Goal: Information Seeking & Learning: Learn about a topic

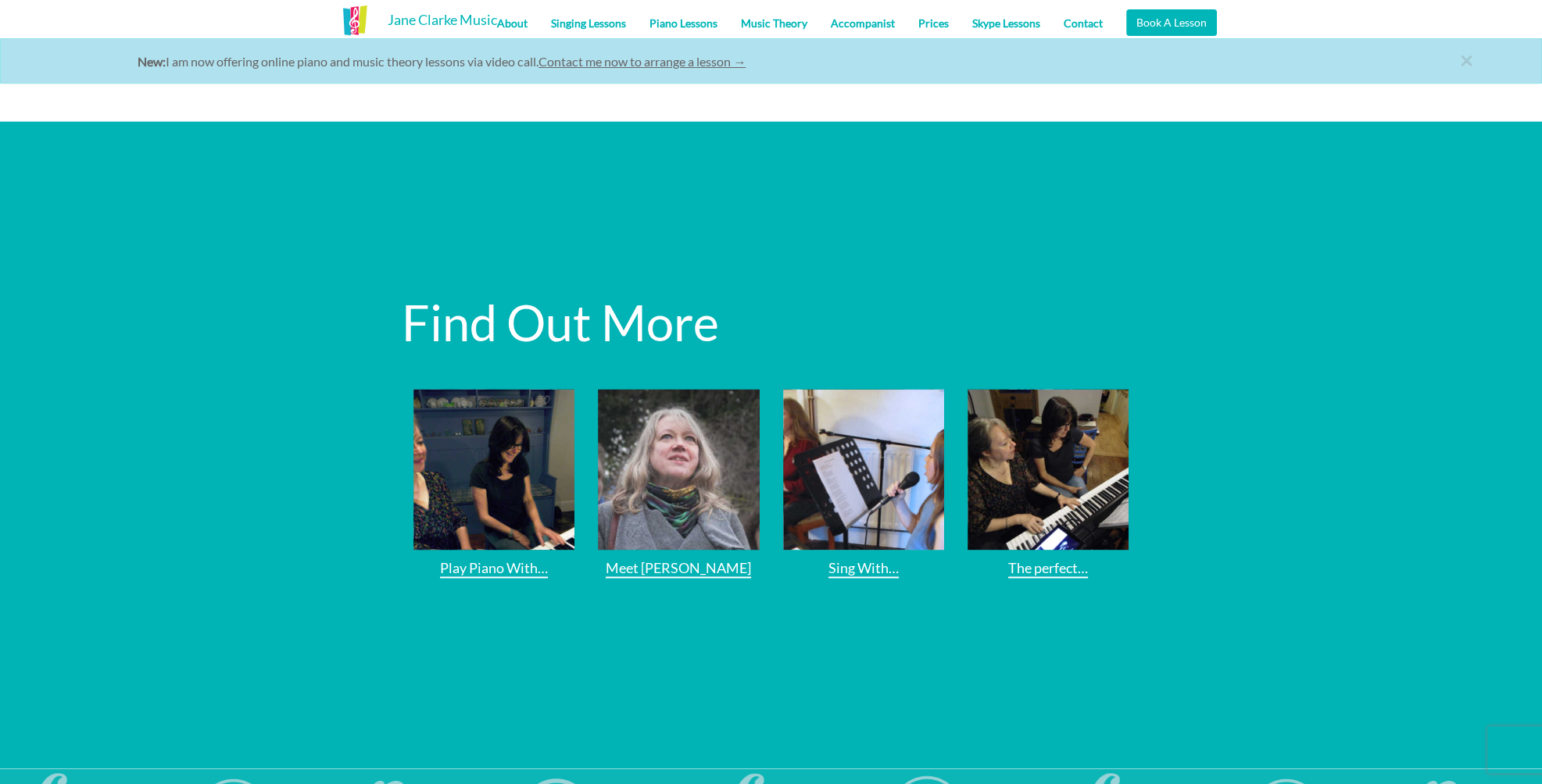
scroll to position [3188, 0]
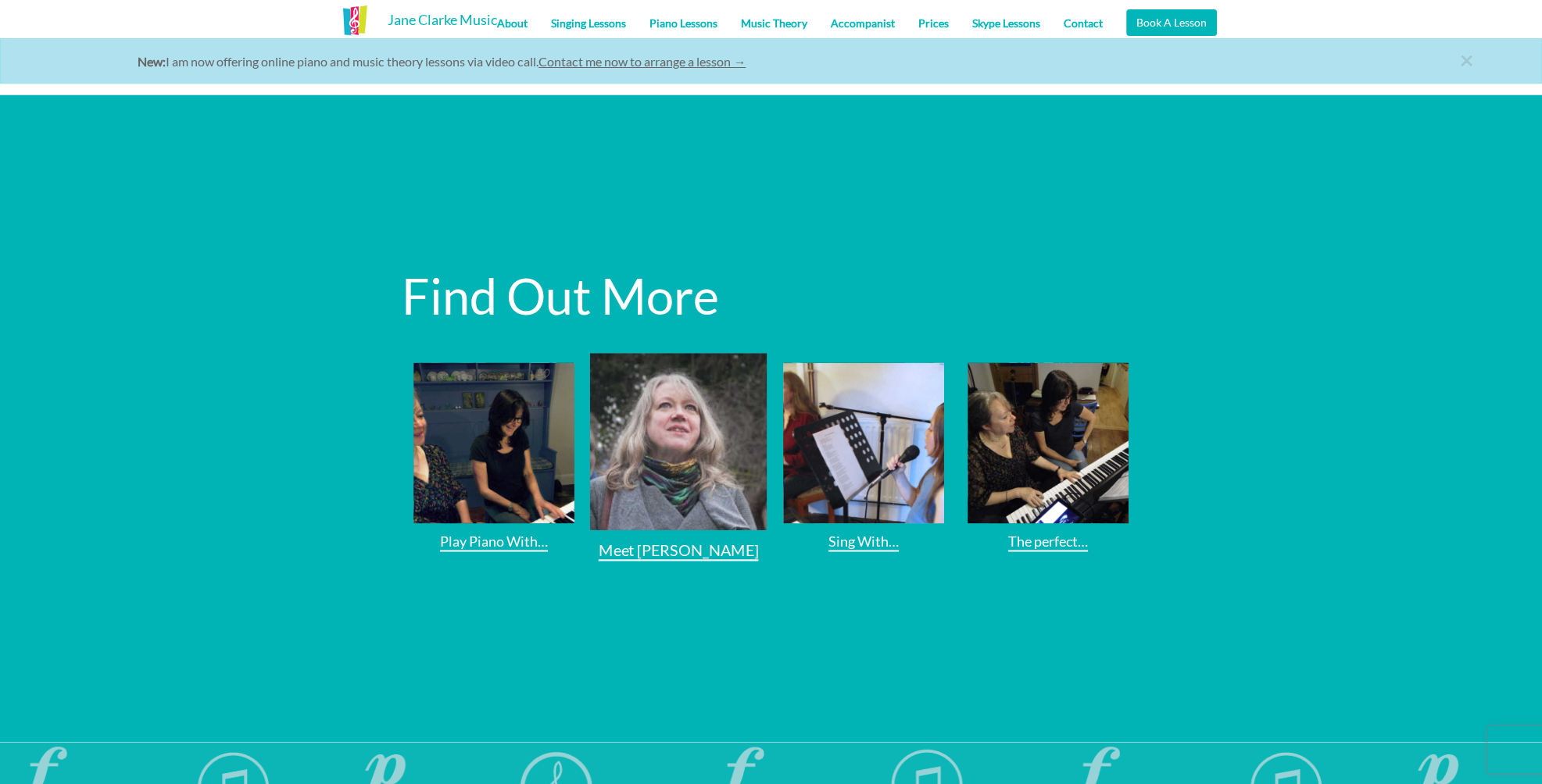
click at [725, 362] on img at bounding box center [678, 441] width 178 height 178
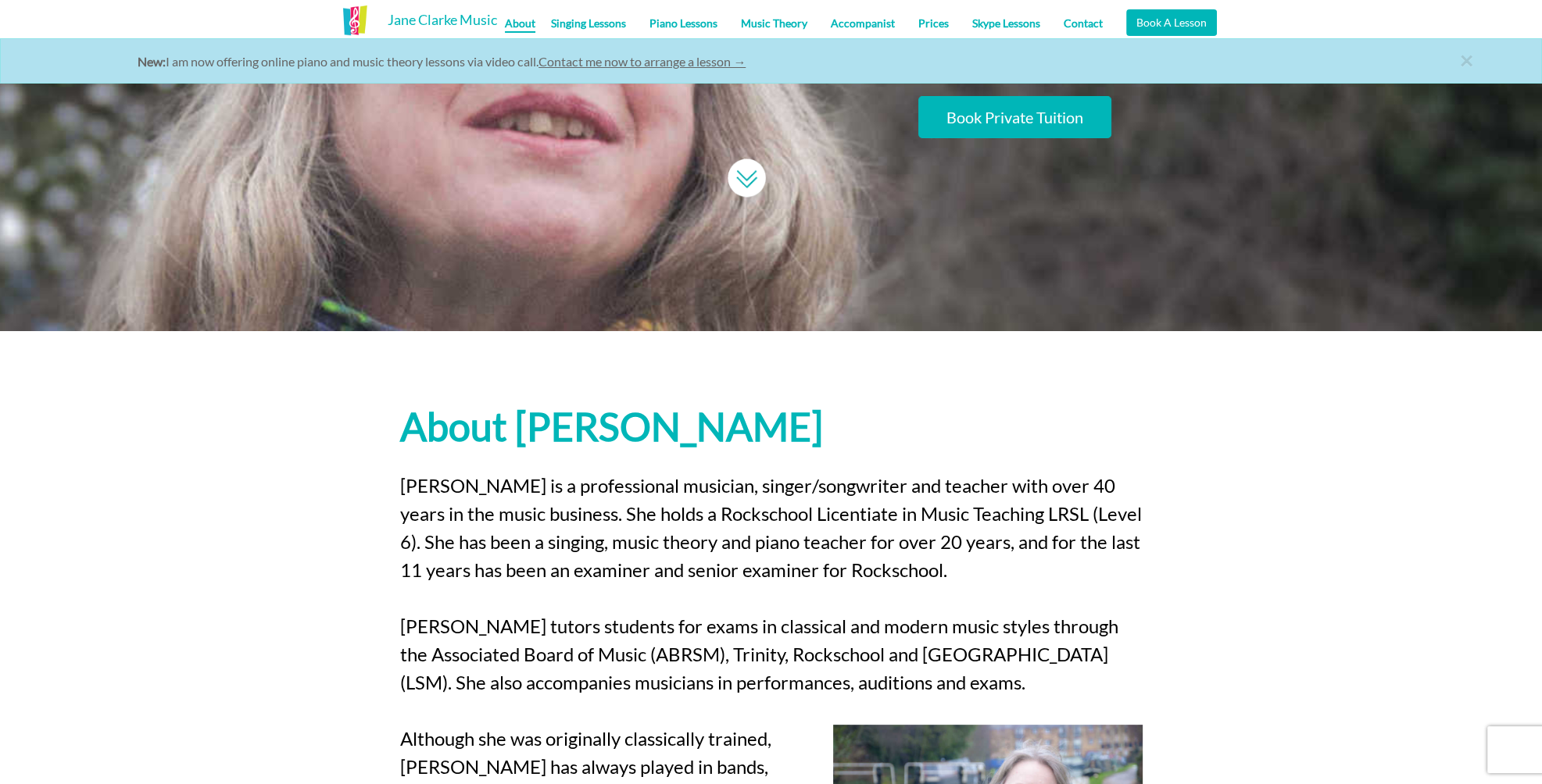
scroll to position [469, 0]
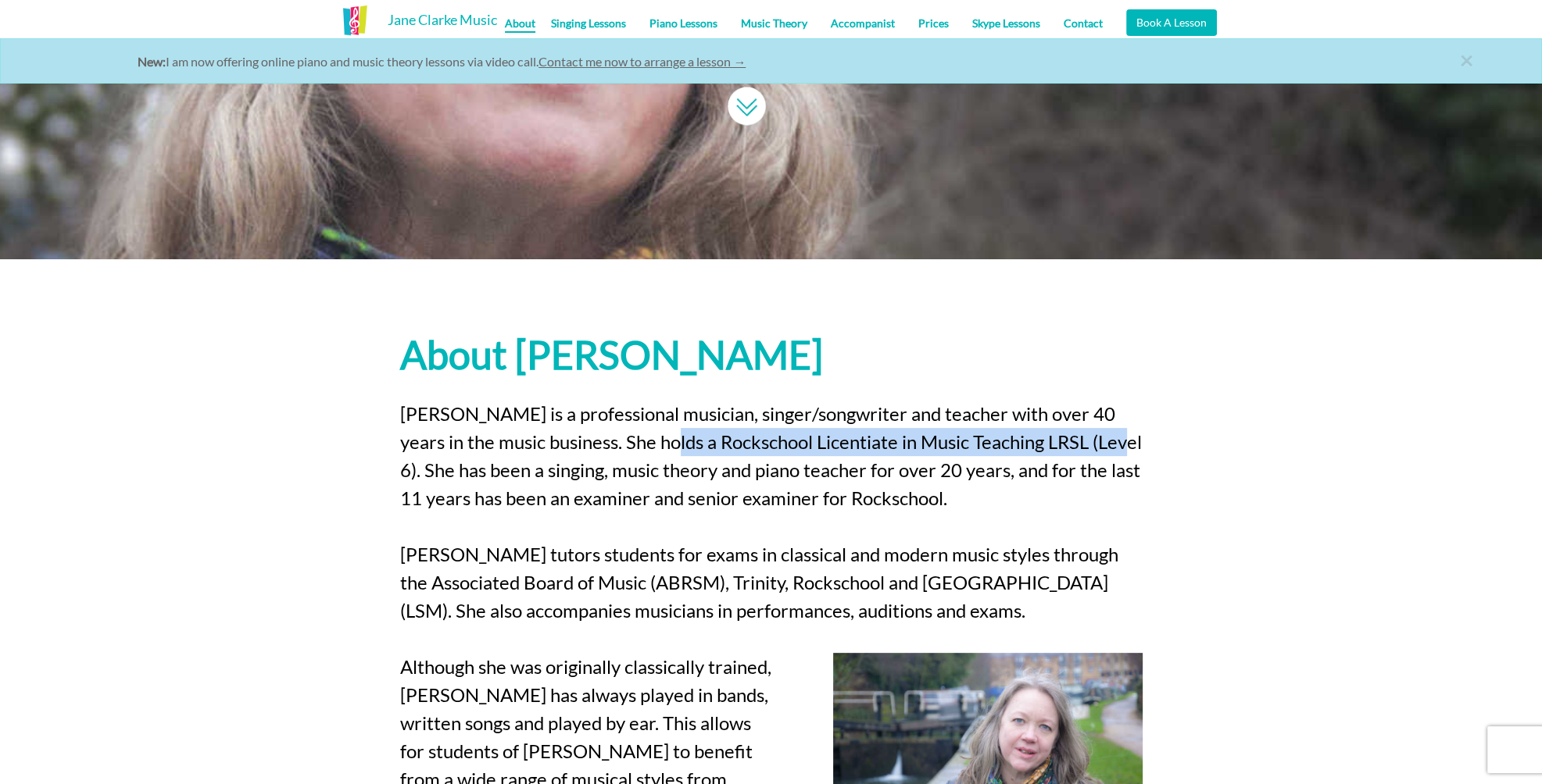
drag, startPoint x: 682, startPoint y: 437, endPoint x: 1066, endPoint y: 443, distance: 384.0
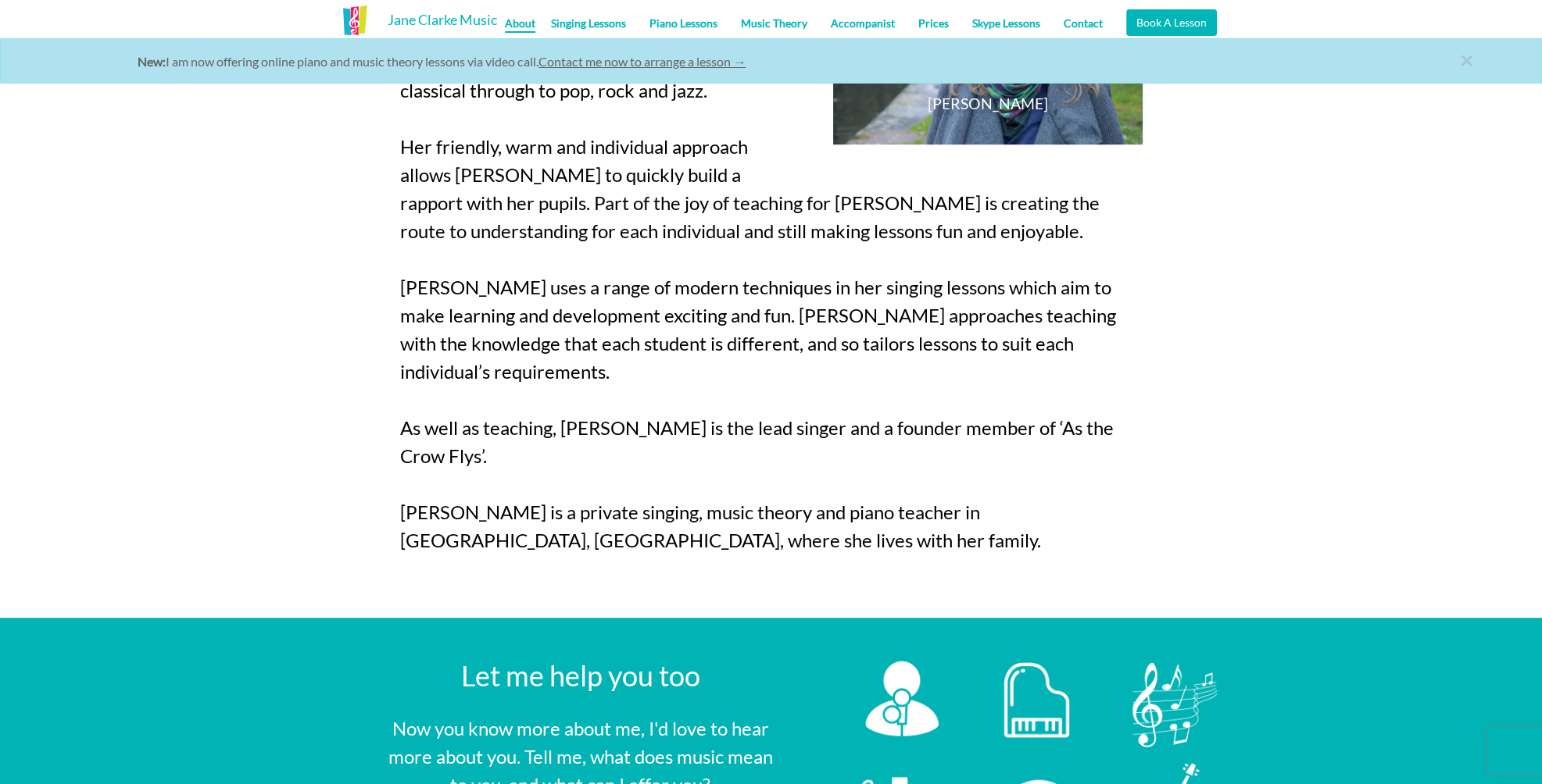
scroll to position [1219, 0]
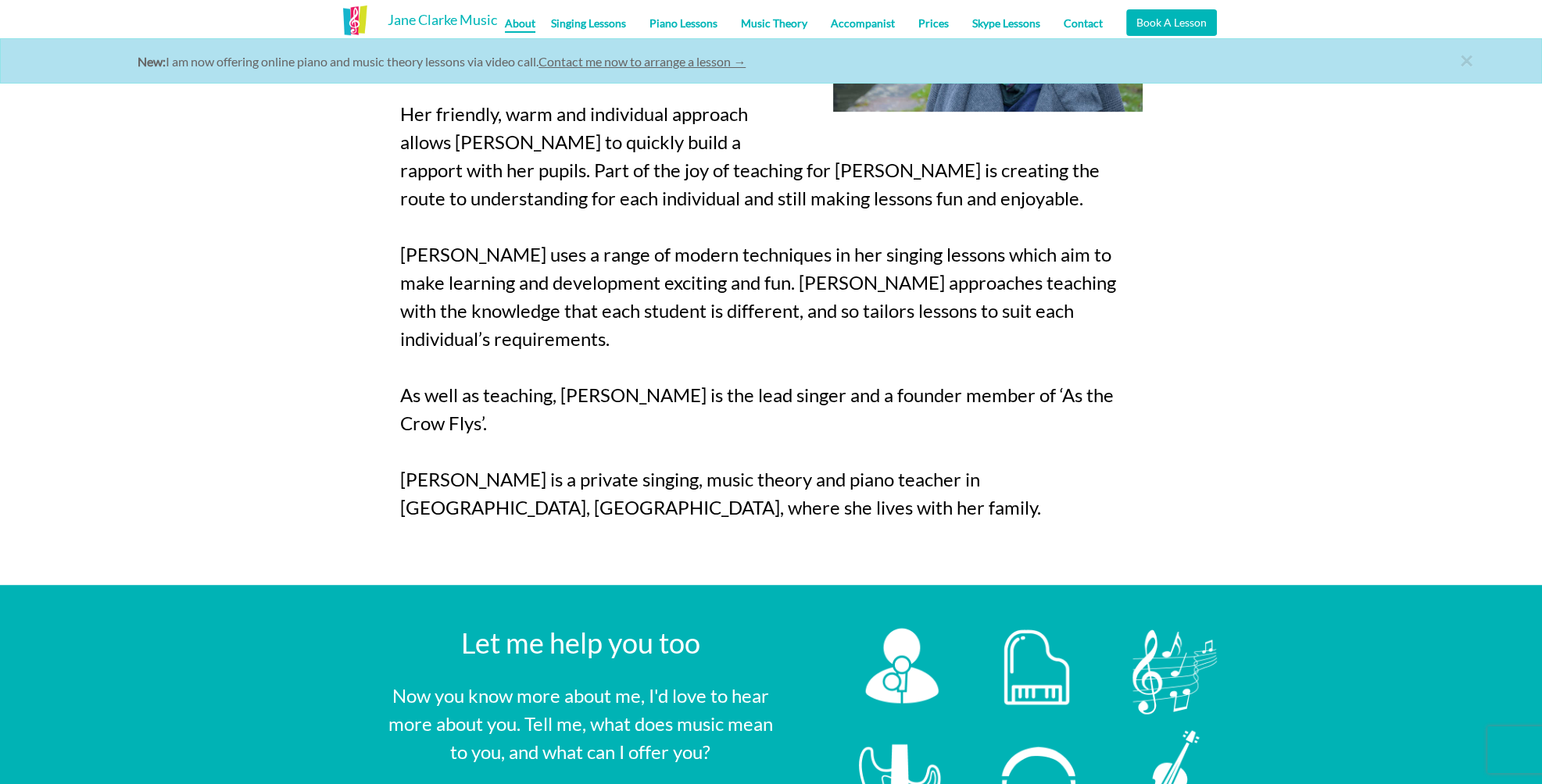
click at [546, 424] on p "Jane is a professional musician, singer/songwriter and teacher with over 40 yea…" at bounding box center [771, 100] width 743 height 900
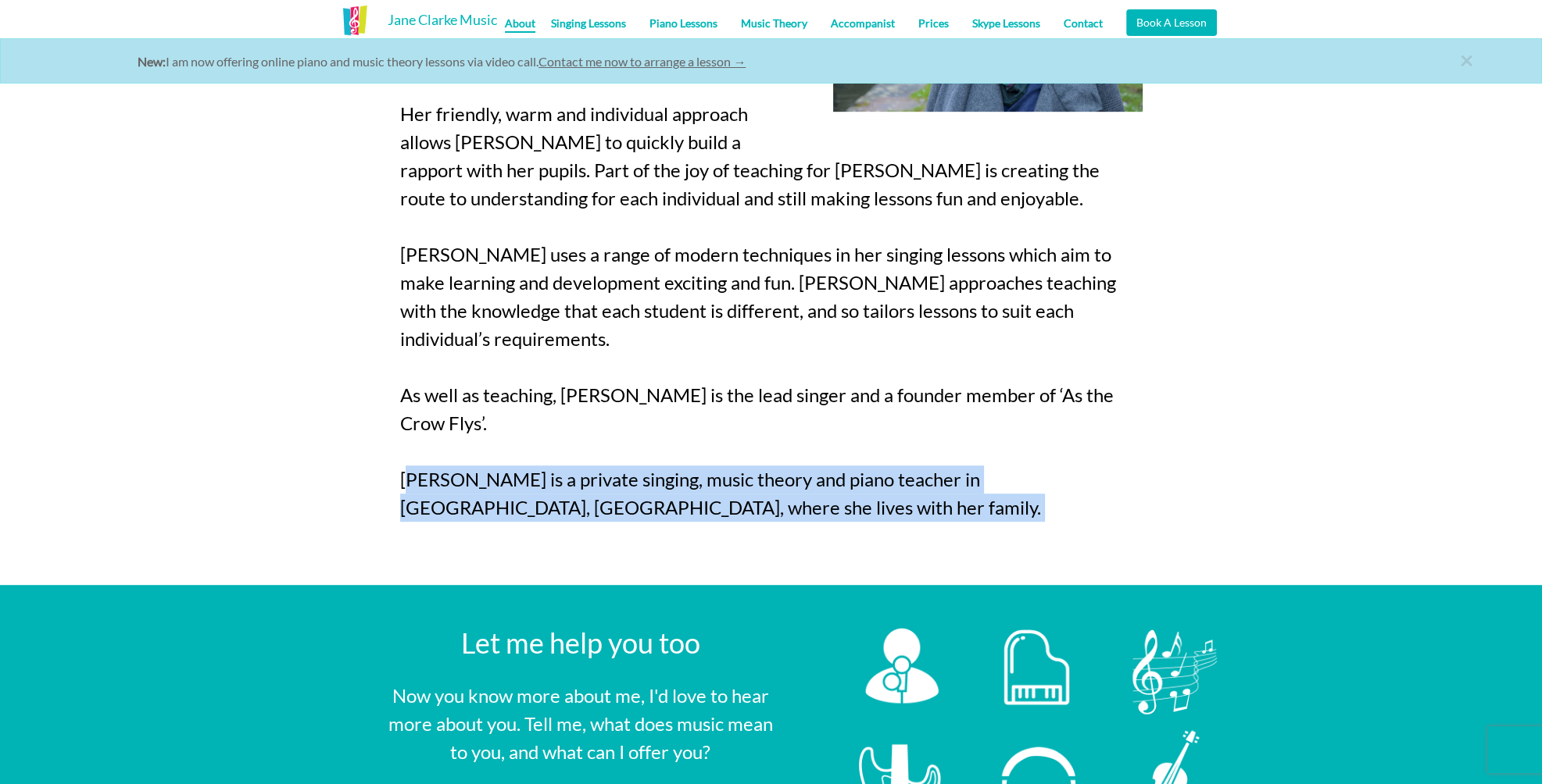
click at [546, 424] on p "Jane is a professional musician, singer/songwriter and teacher with over 40 yea…" at bounding box center [771, 100] width 743 height 900
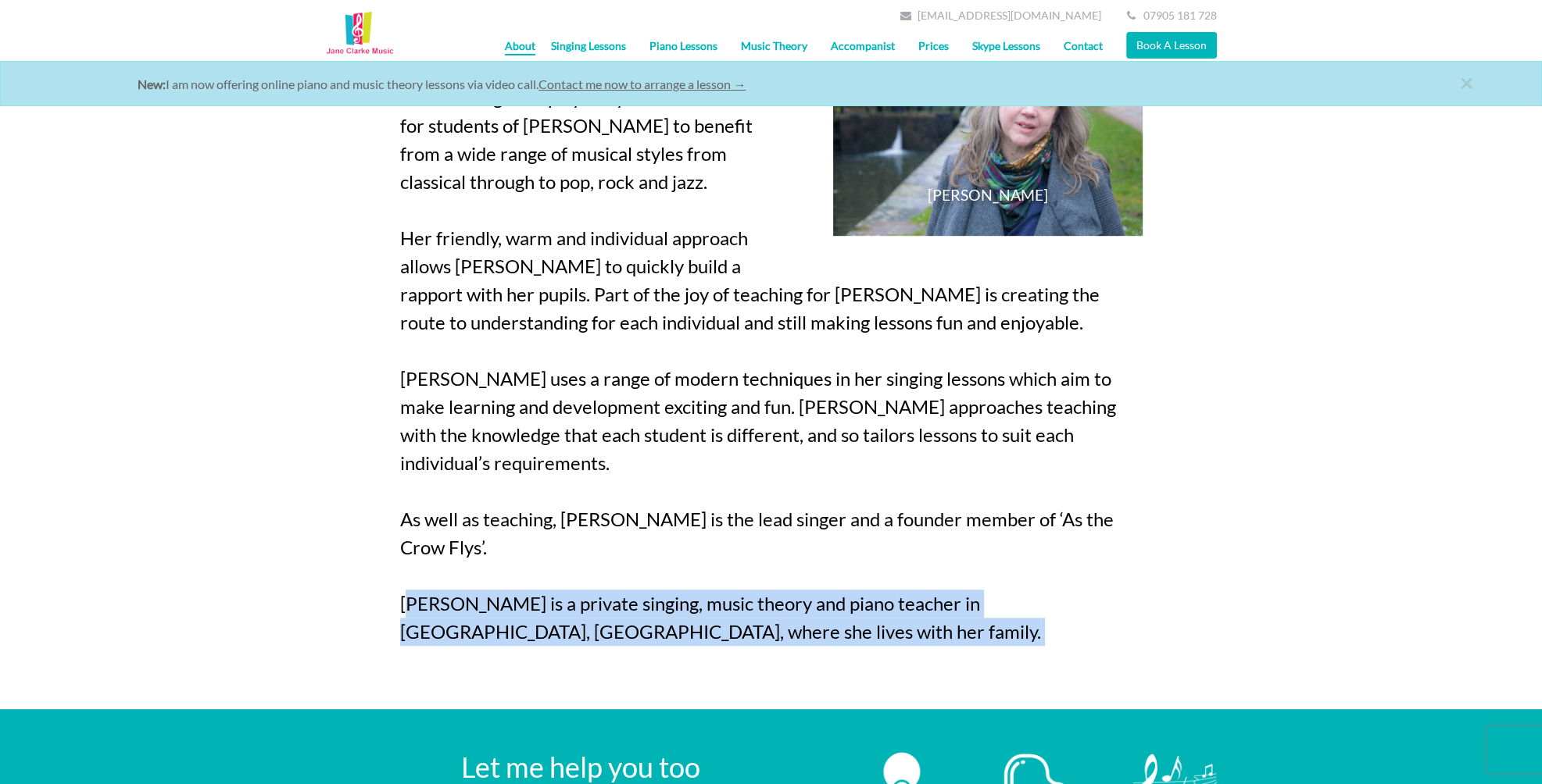
scroll to position [1031, 0]
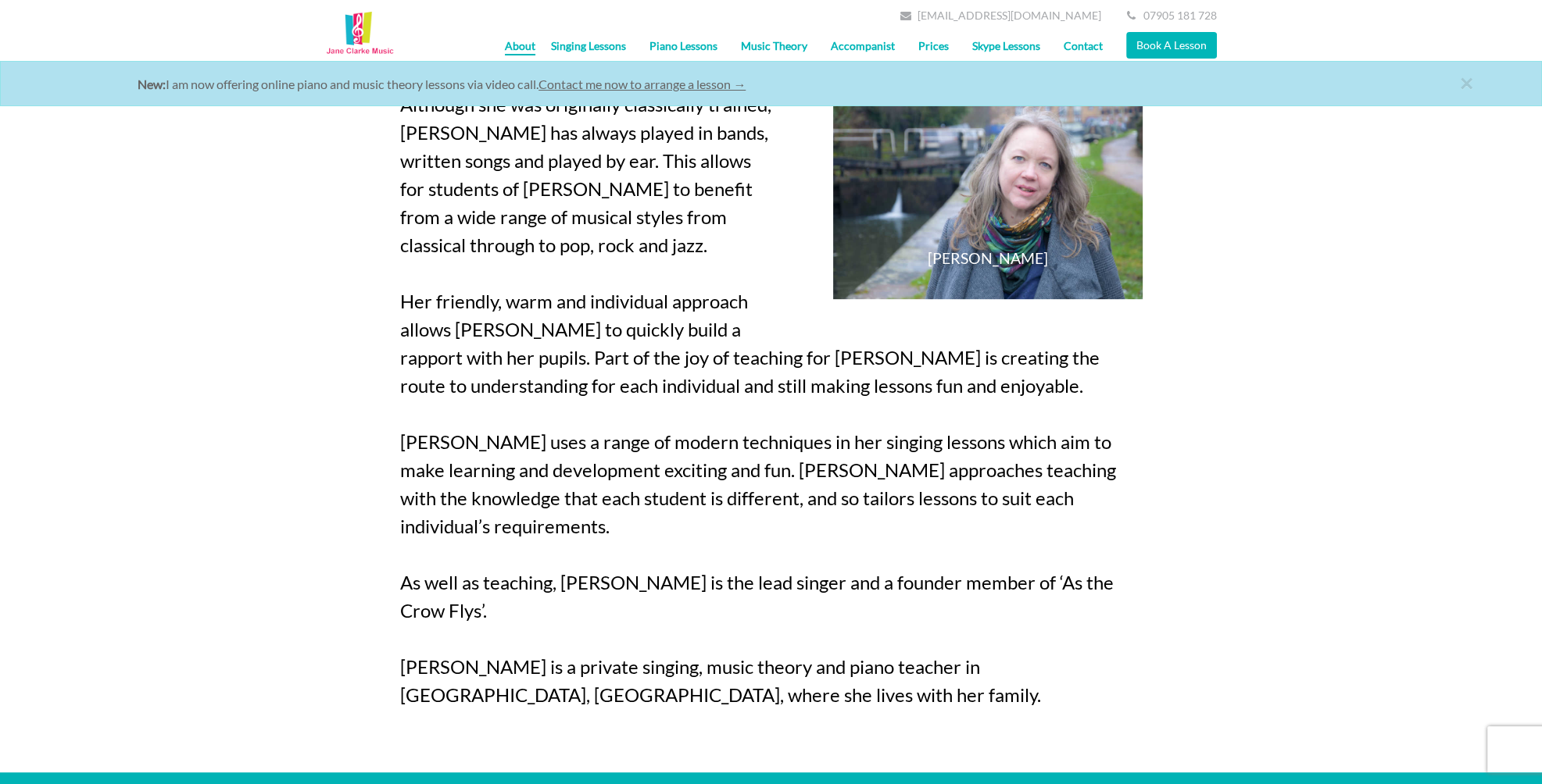
click at [528, 452] on p "Jane is a professional musician, singer/songwriter and teacher with over 40 yea…" at bounding box center [771, 288] width 743 height 900
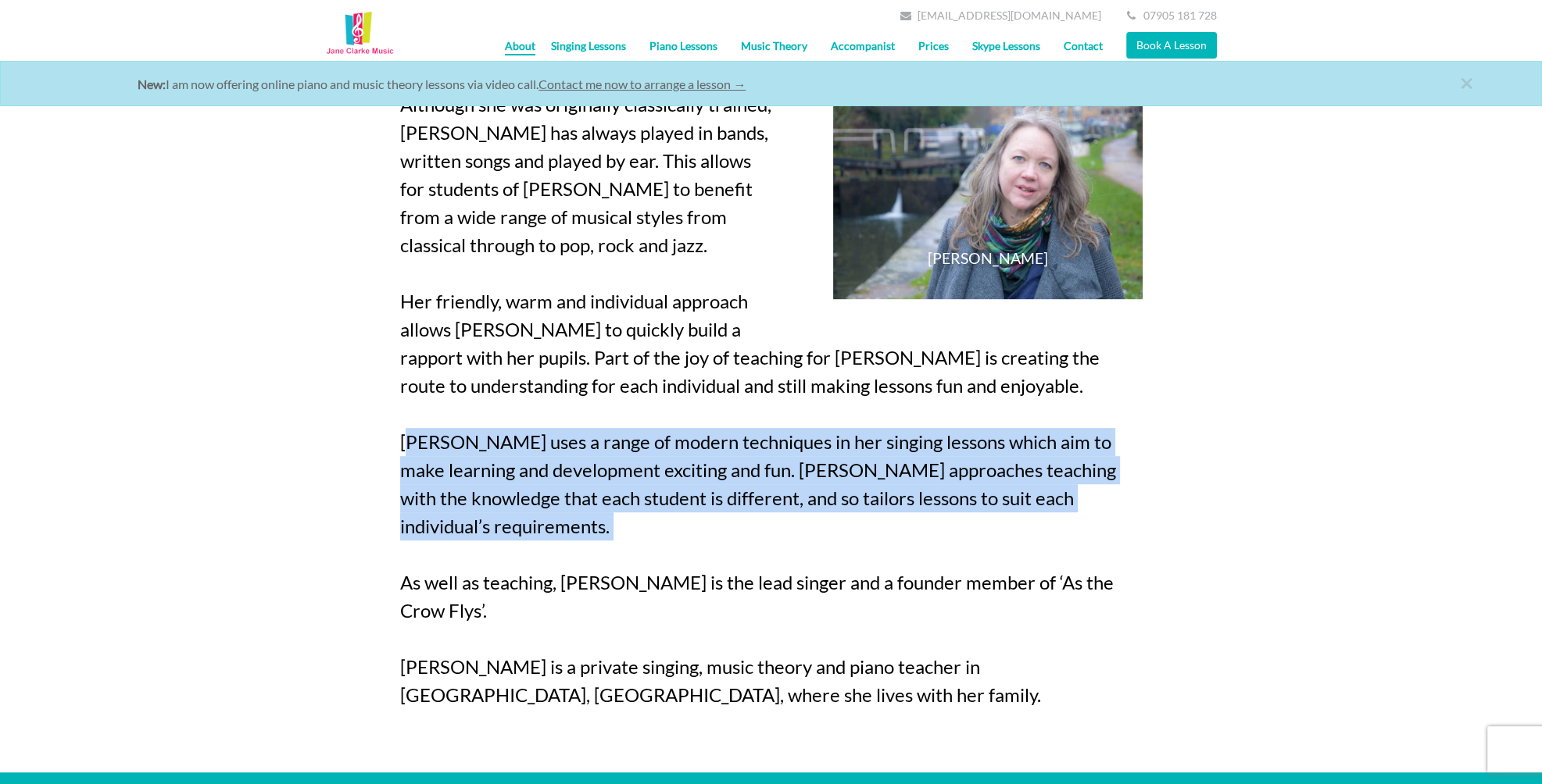
click at [528, 452] on p "Jane is a professional musician, singer/songwriter and teacher with over 40 yea…" at bounding box center [771, 288] width 743 height 900
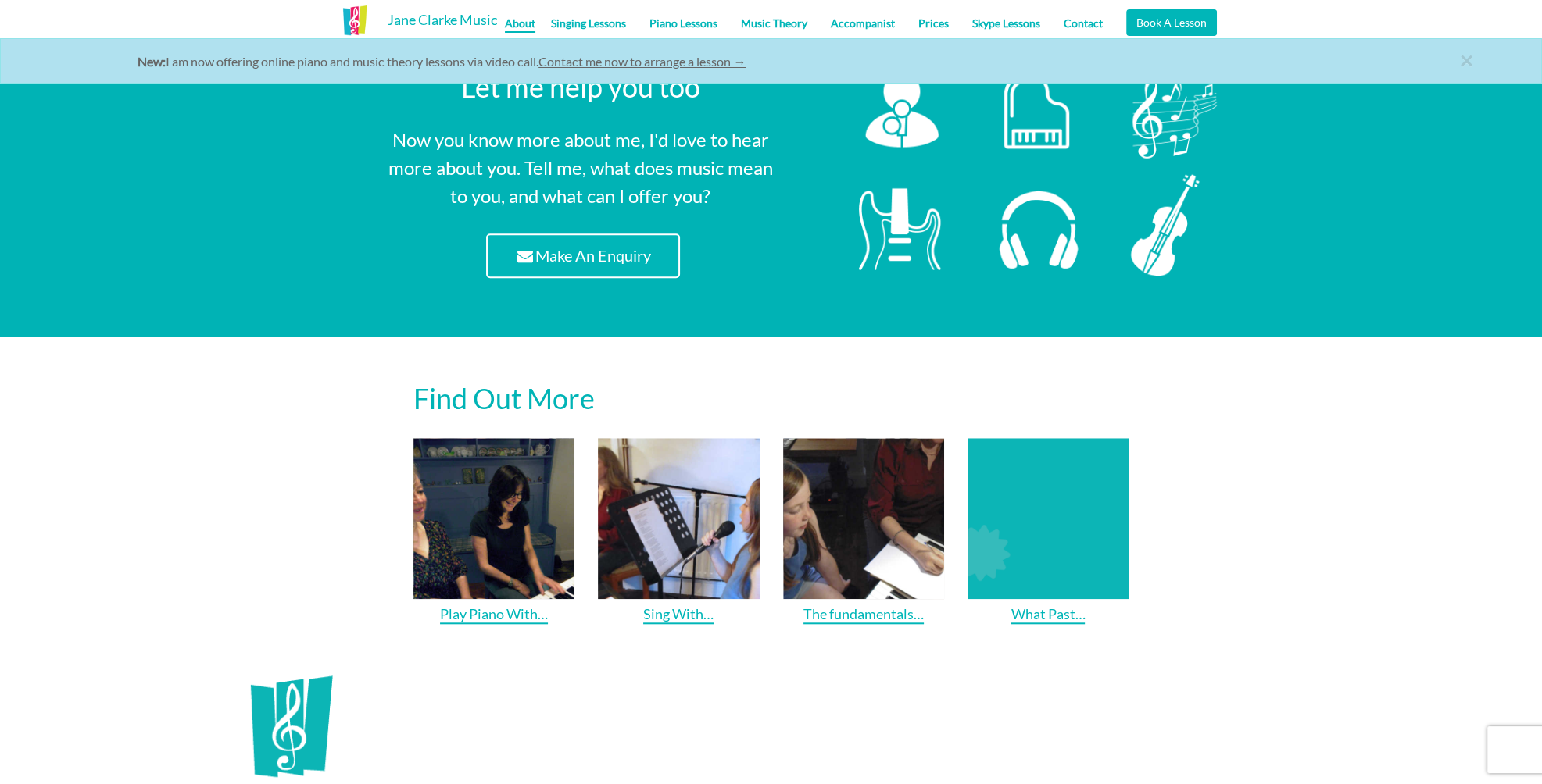
scroll to position [1781, 0]
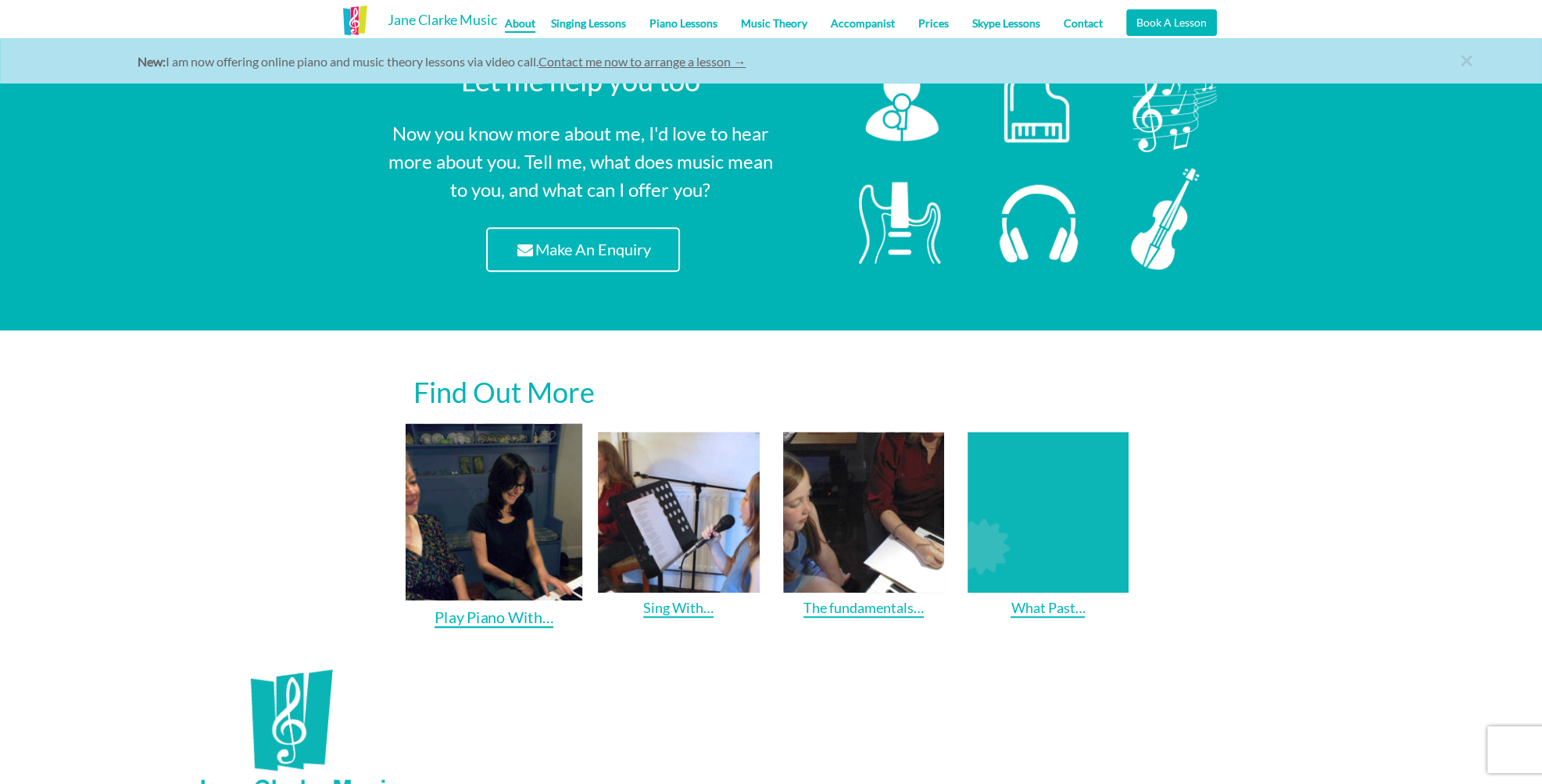
click at [477, 480] on img at bounding box center [494, 513] width 178 height 178
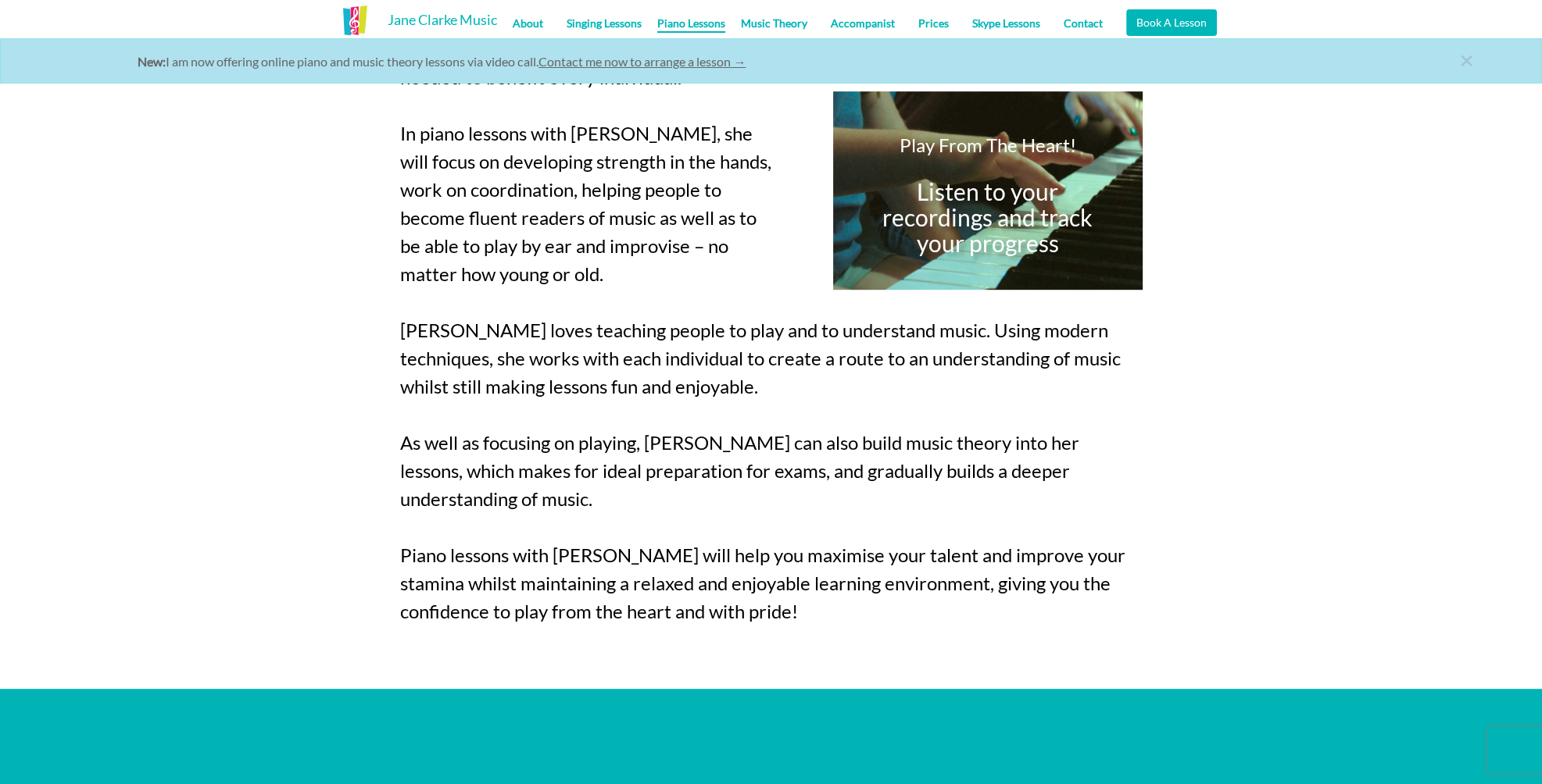
scroll to position [1125, 0]
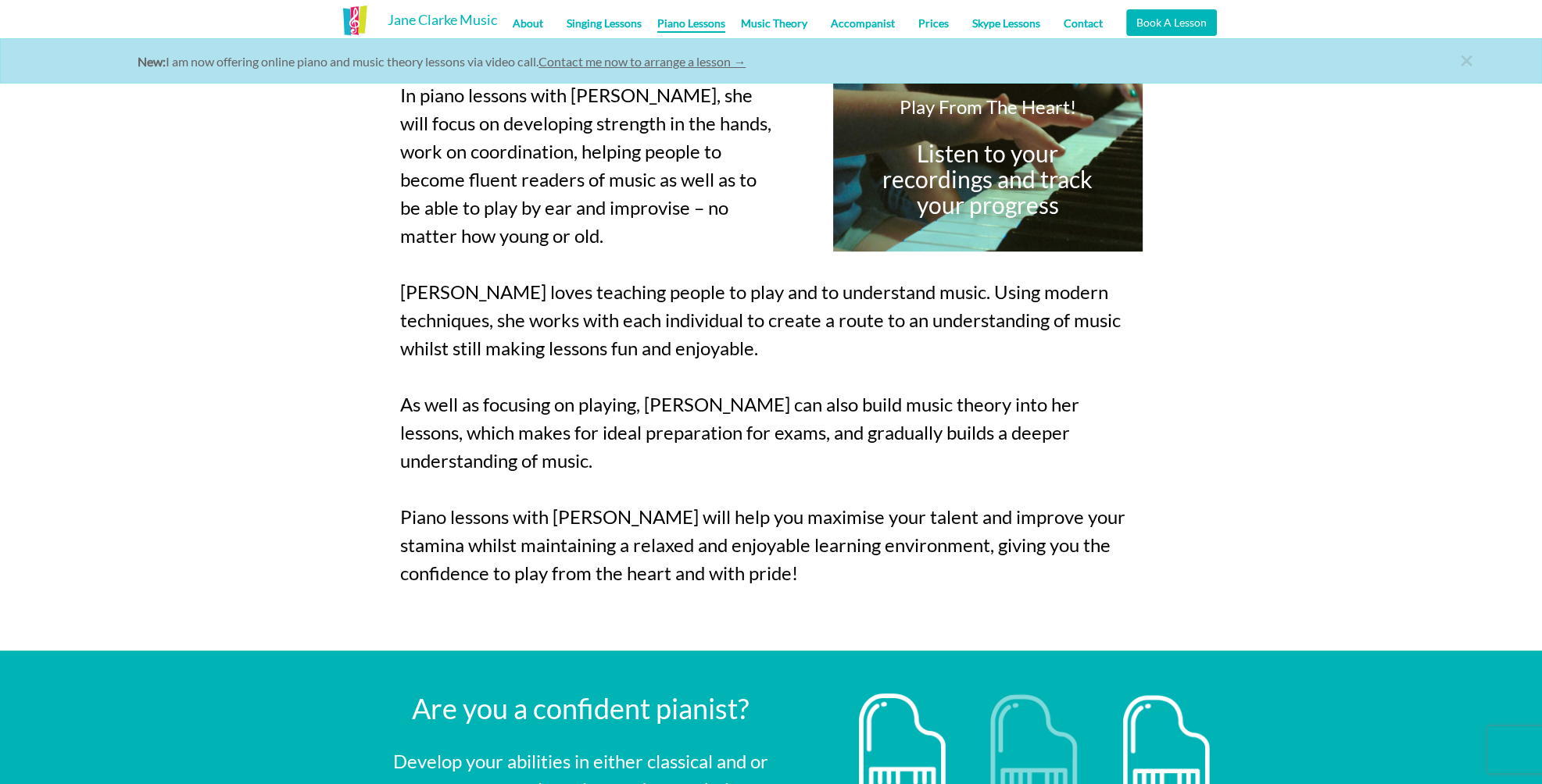
click at [972, 377] on p "Whatever standard of piano playing, from beginner to more advanced, [PERSON_NAM…" at bounding box center [771, 179] width 743 height 872
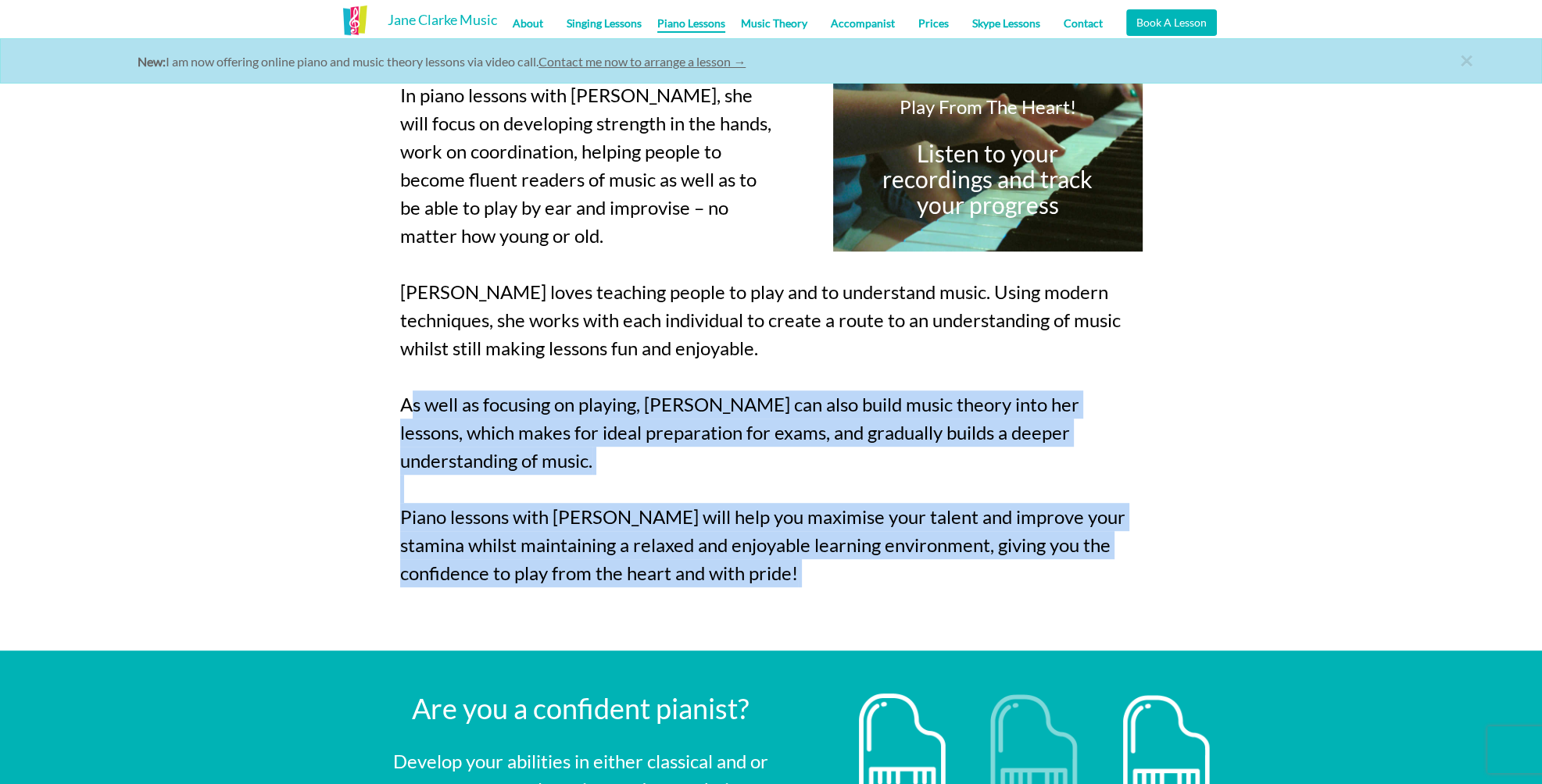
drag, startPoint x: 972, startPoint y: 377, endPoint x: 969, endPoint y: 507, distance: 130.0
click at [971, 510] on p "Whatever standard of piano playing, from beginner to more advanced, [PERSON_NAM…" at bounding box center [771, 179] width 743 height 872
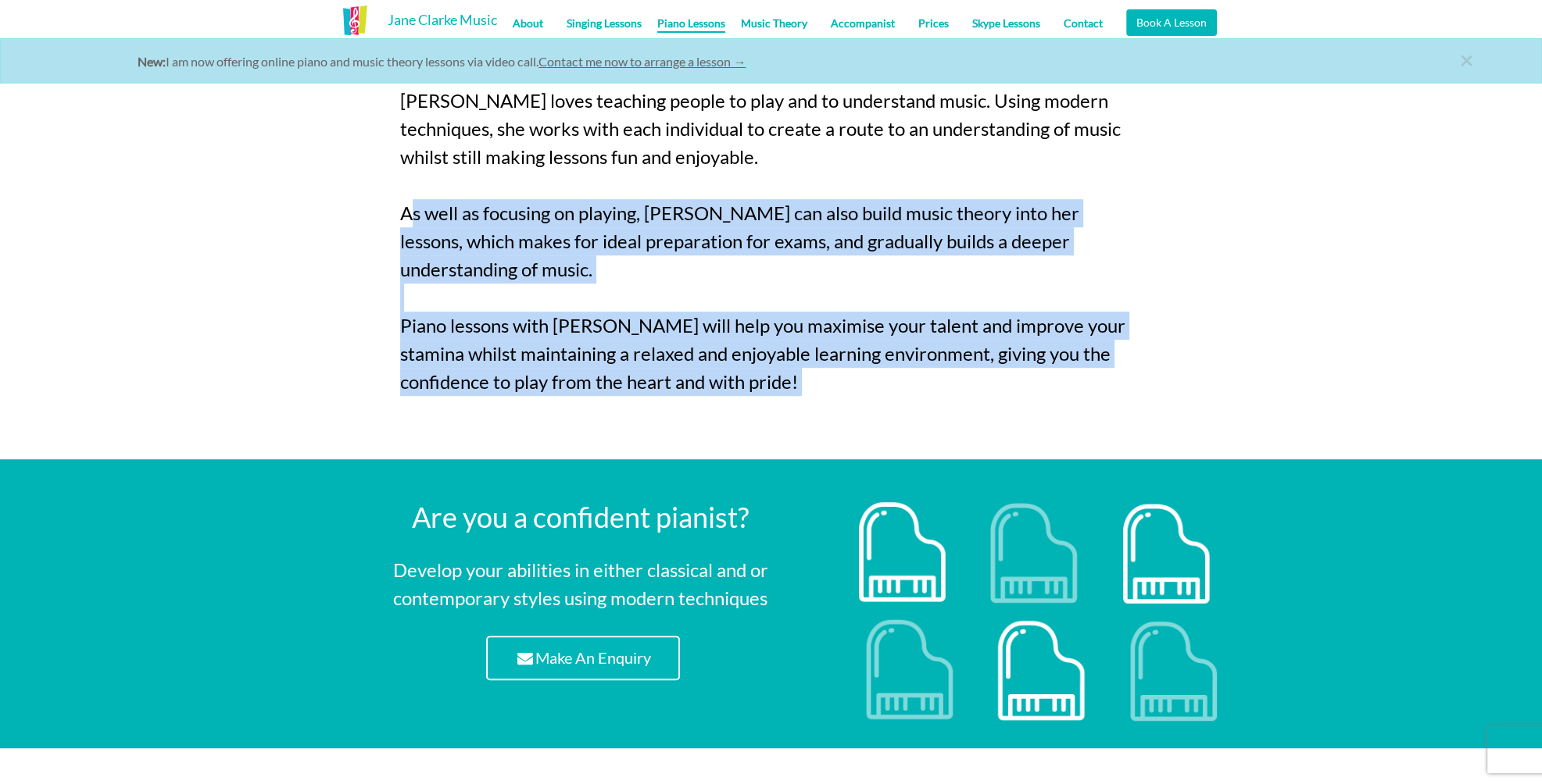
scroll to position [1406, 0]
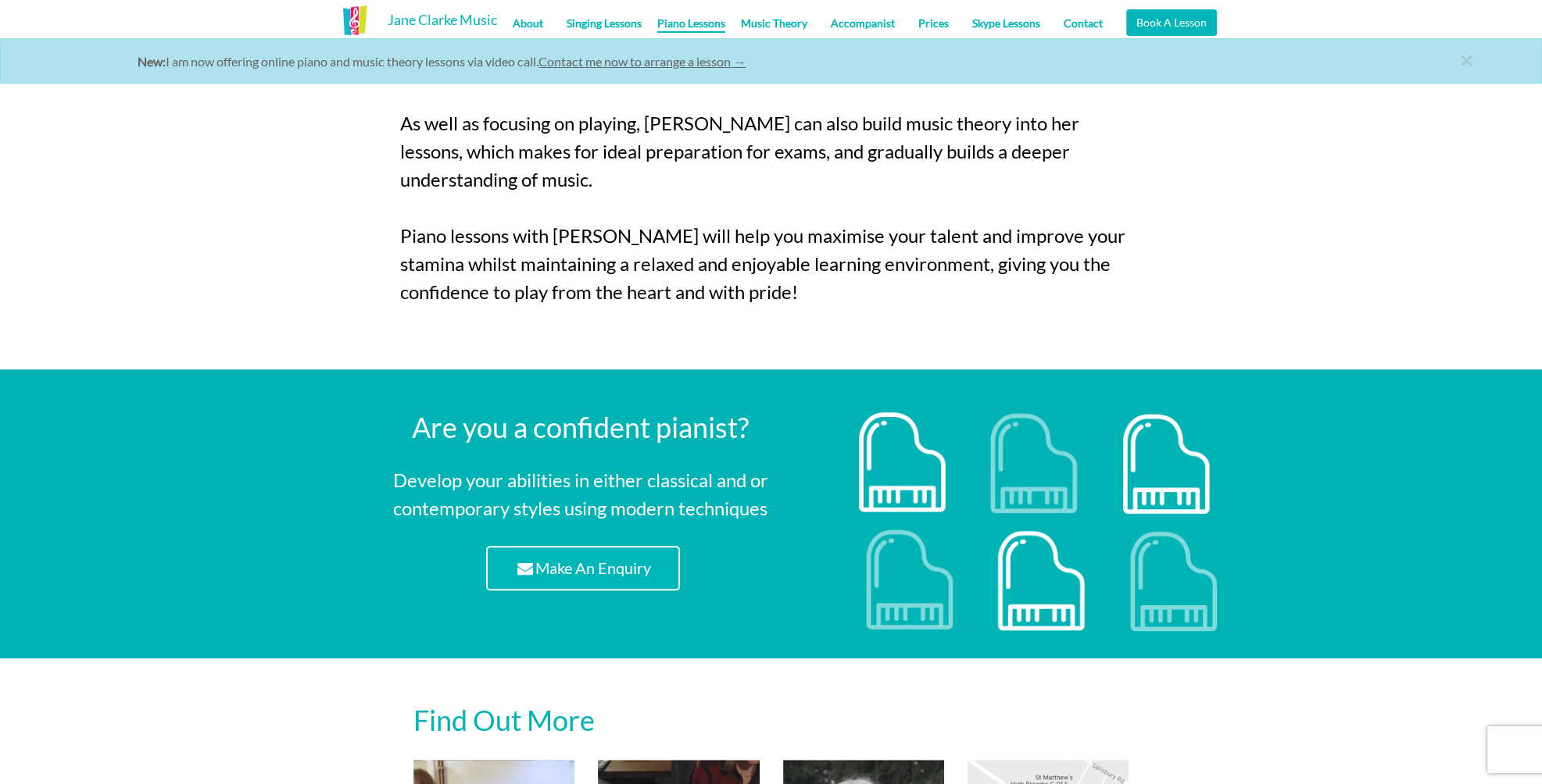
click at [626, 413] on h2 "Are you a confident pianist?" at bounding box center [580, 428] width 510 height 31
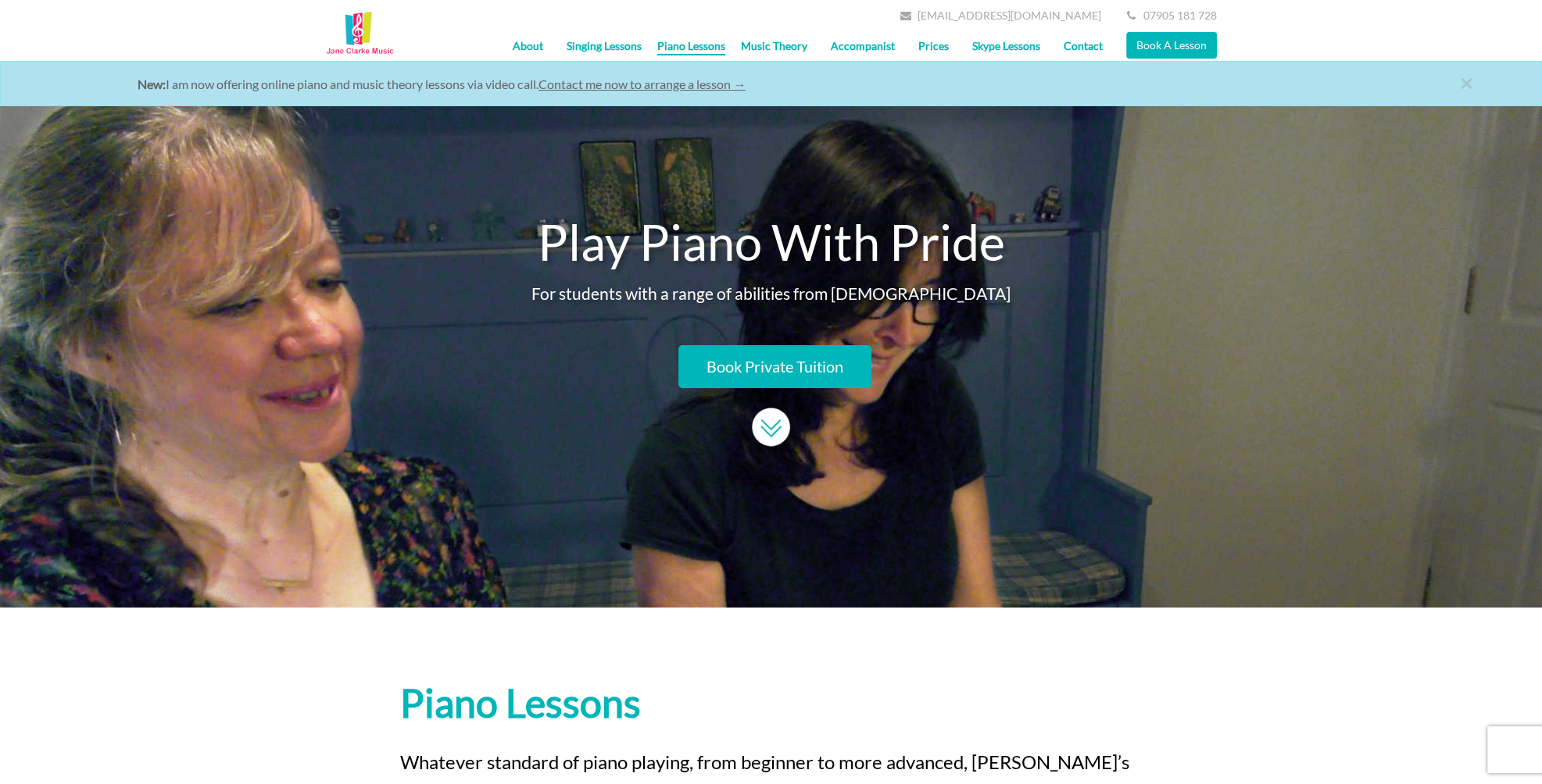
scroll to position [0, 0]
